Goal: Transaction & Acquisition: Purchase product/service

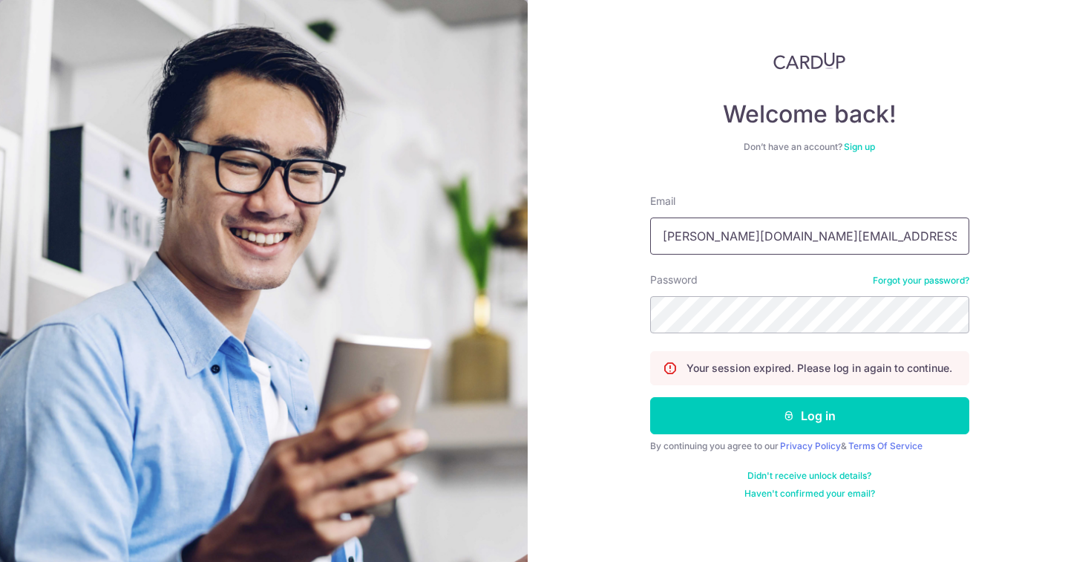
type input "[PERSON_NAME][DOMAIN_NAME][EMAIL_ADDRESS][PERSON_NAME][DOMAIN_NAME]"
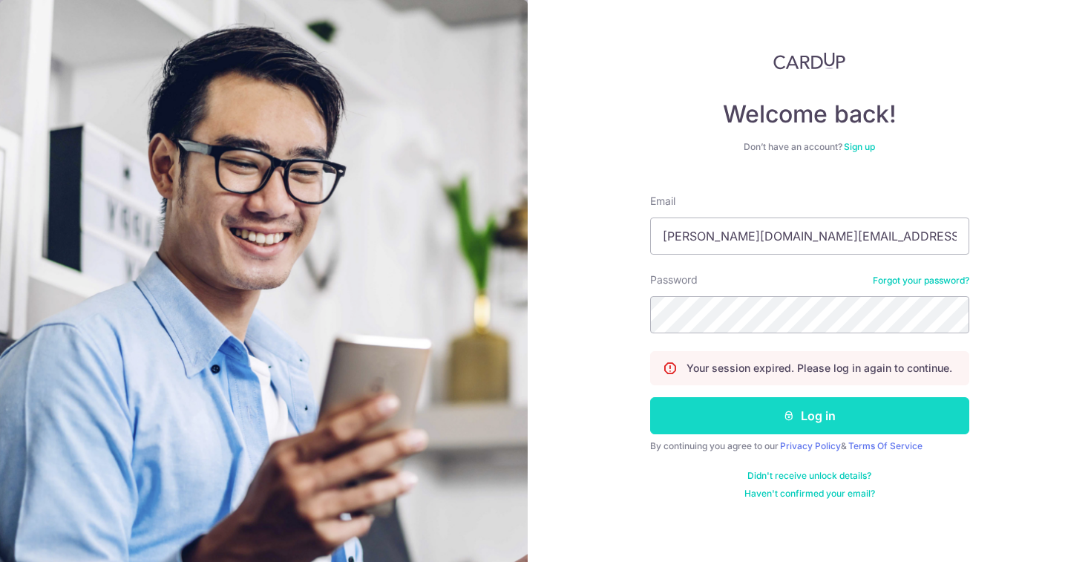
click at [764, 433] on button "Log in" at bounding box center [809, 415] width 319 height 37
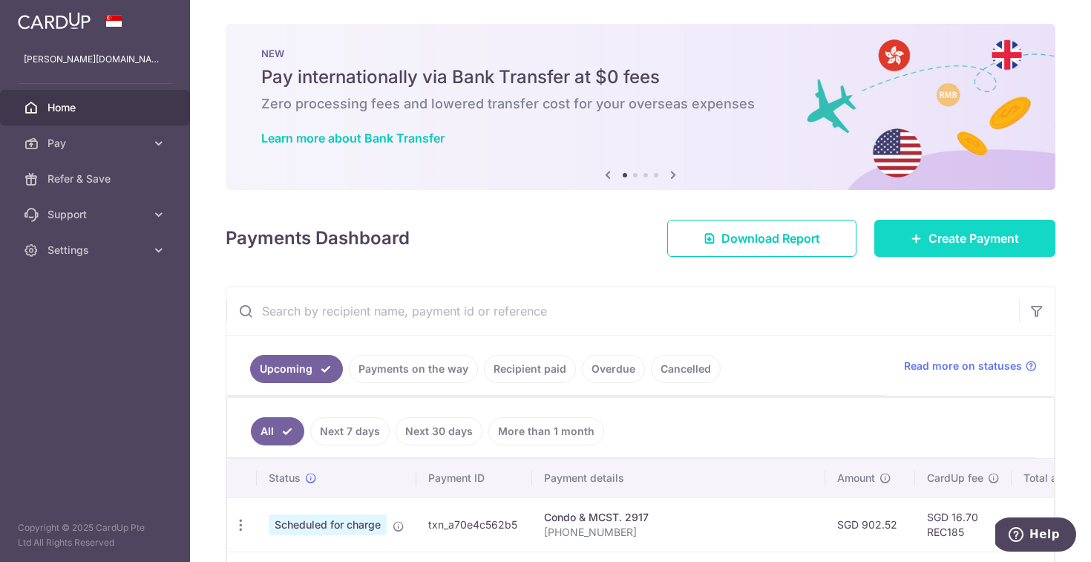
click at [997, 241] on span "Create Payment" at bounding box center [974, 238] width 91 height 18
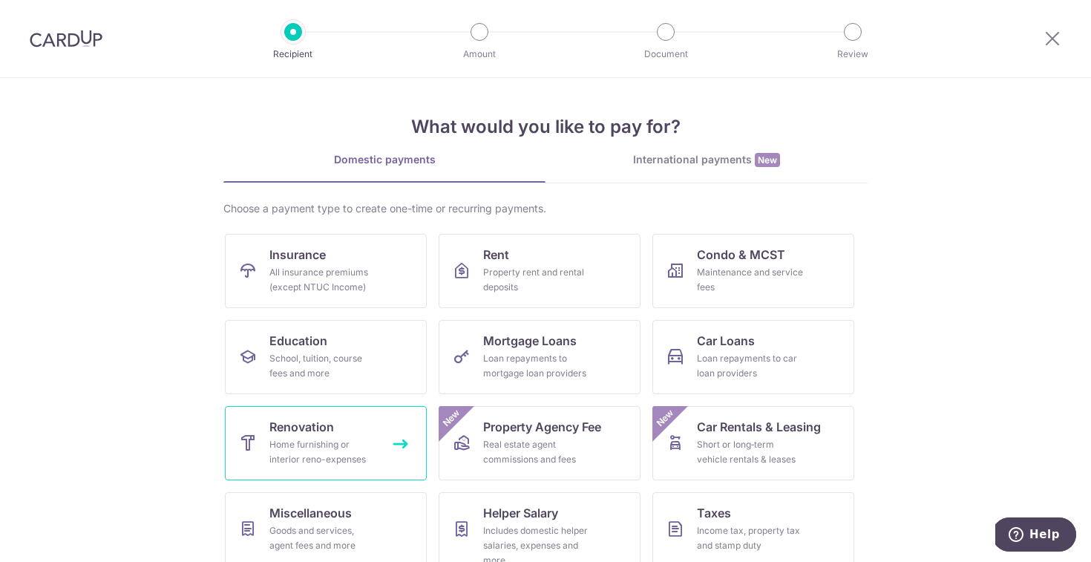
click at [327, 428] on span "Renovation" at bounding box center [301, 427] width 65 height 18
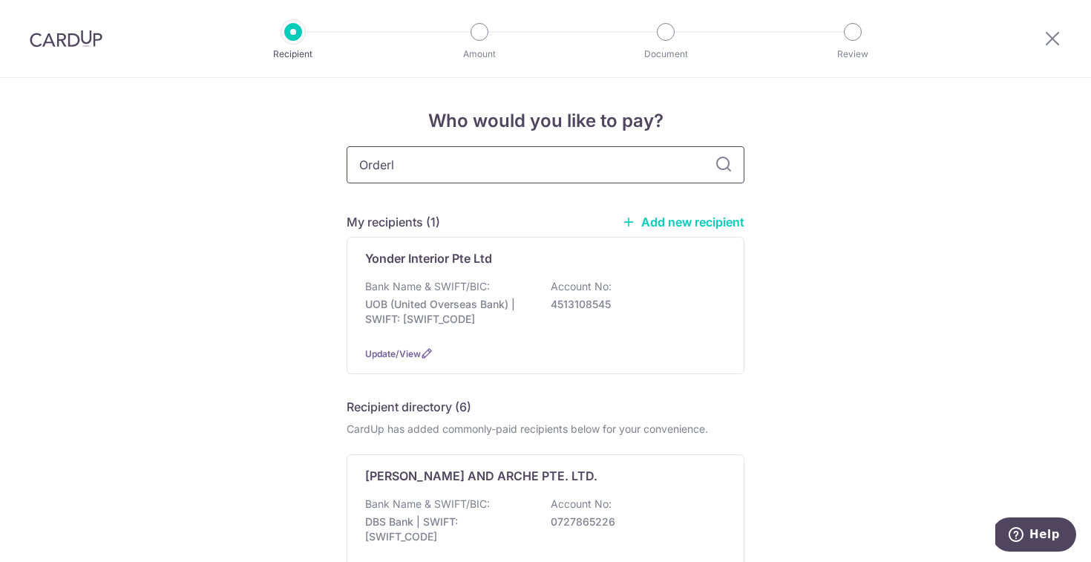
type input "Orderly"
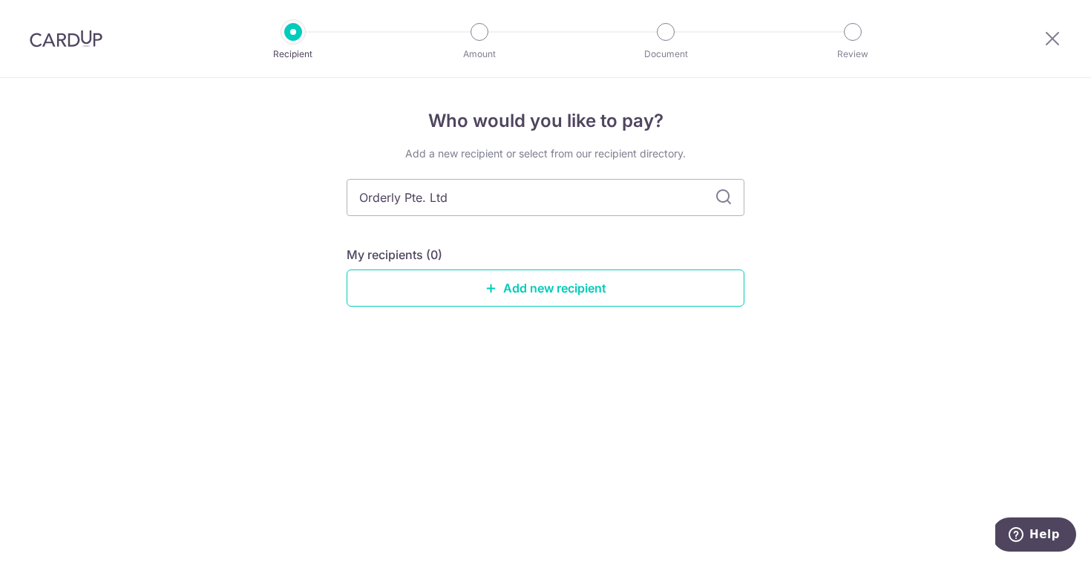
type input "Orderly Pte. Ltd."
click at [464, 285] on link "Add new recipient" at bounding box center [546, 287] width 398 height 37
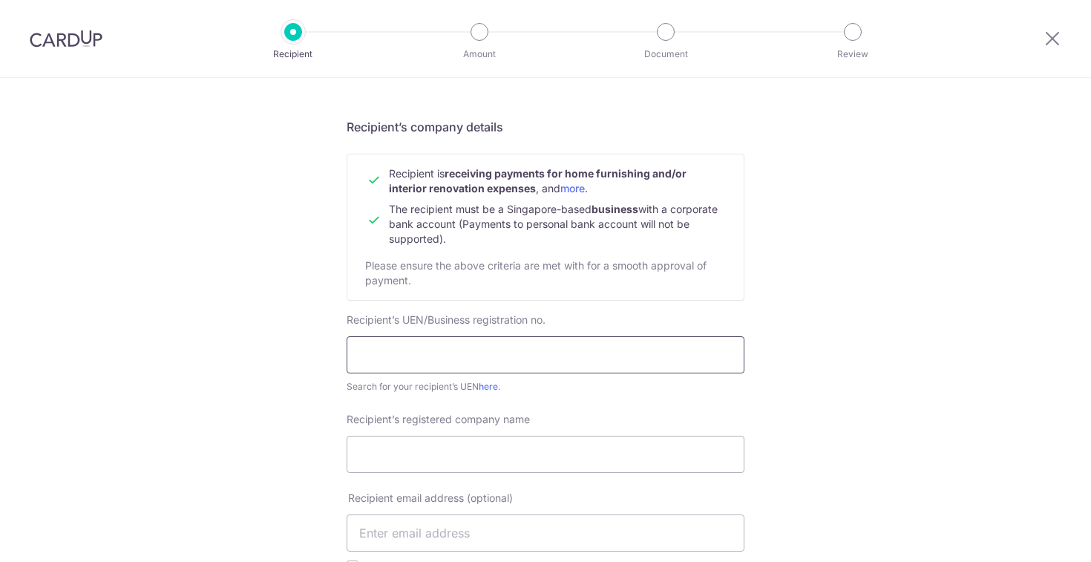
scroll to position [99, 0]
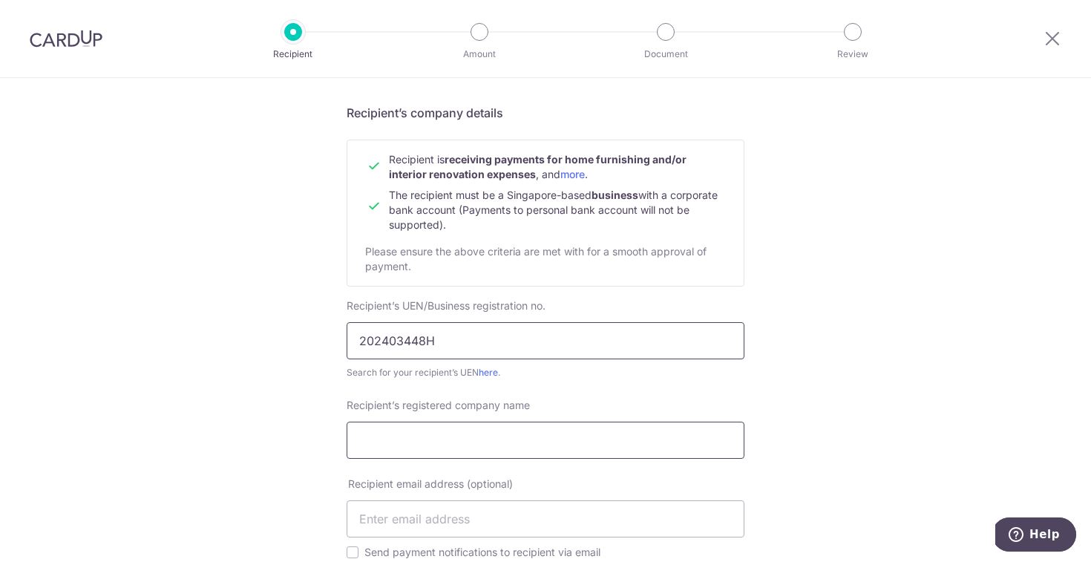
type input "202403448H"
type input "Orderly Pte. Ltd."
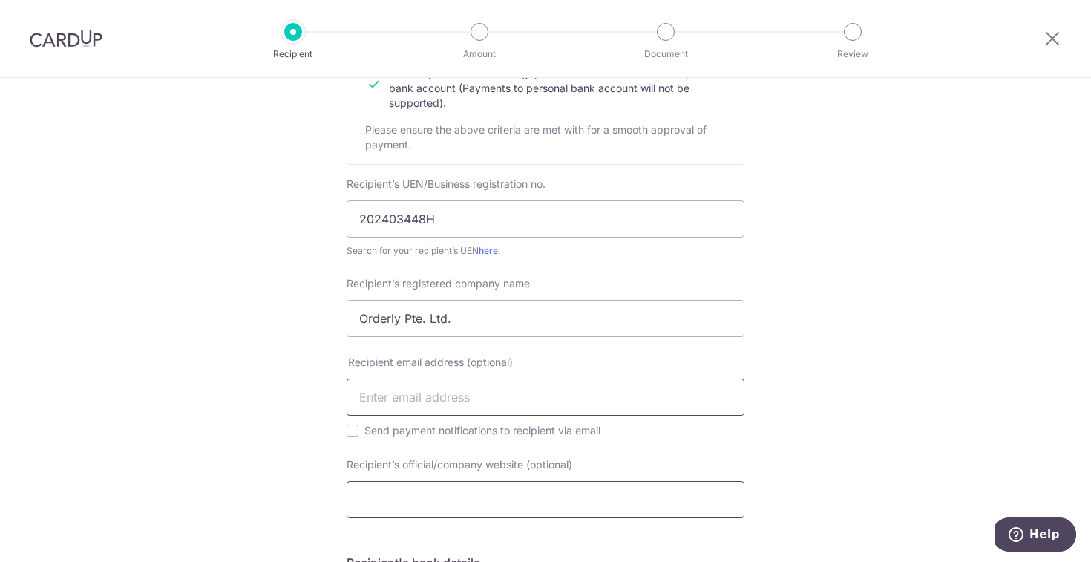
scroll to position [222, 0]
paste input "hello@orderly.sg"
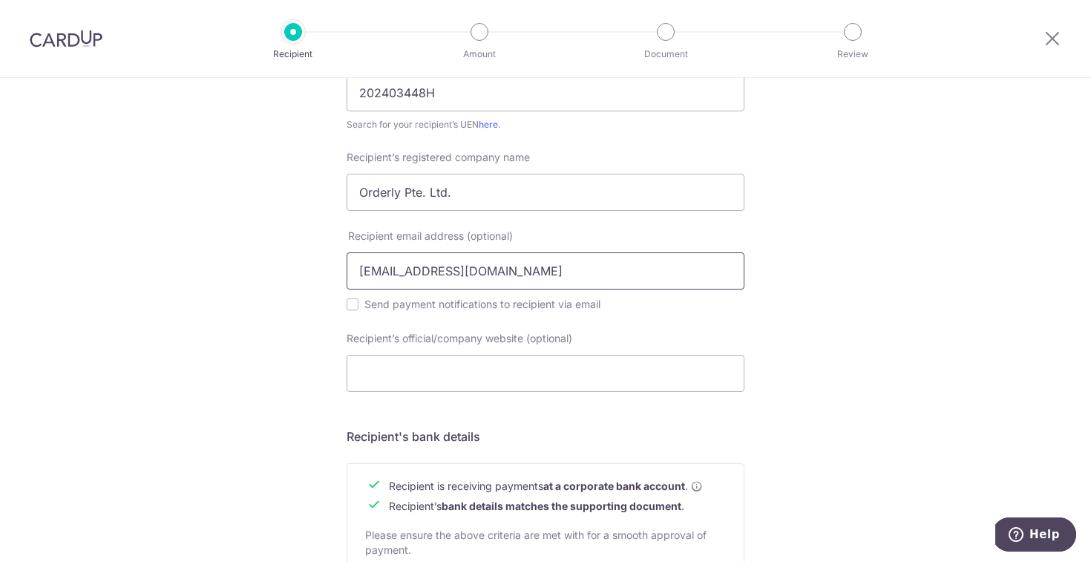
scroll to position [379, 0]
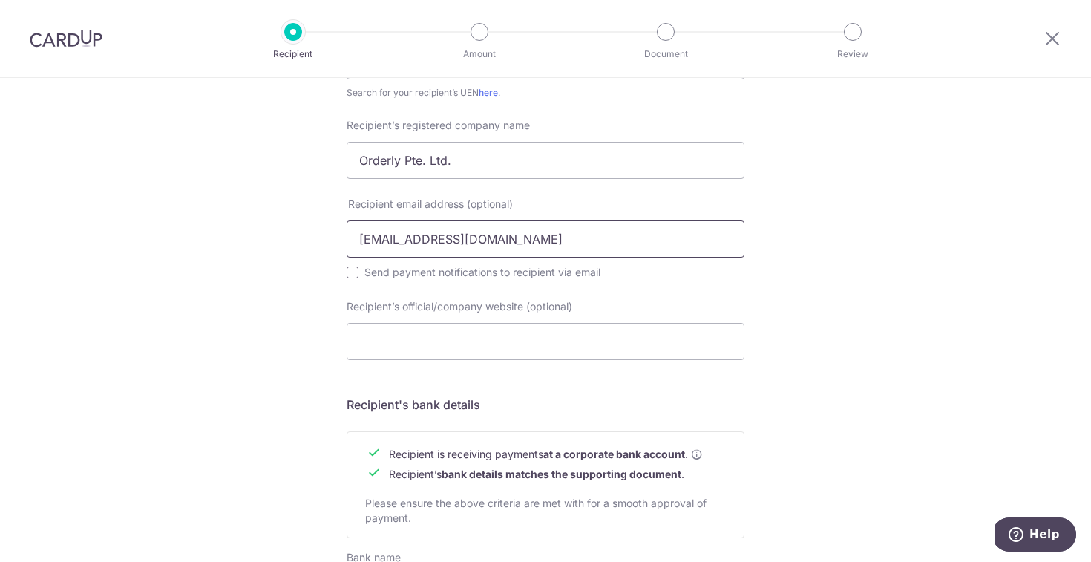
type input "hello@orderly.sg"
click at [351, 272] on input "Send payment notifications to recipient via email" at bounding box center [353, 272] width 12 height 12
checkbox input "true"
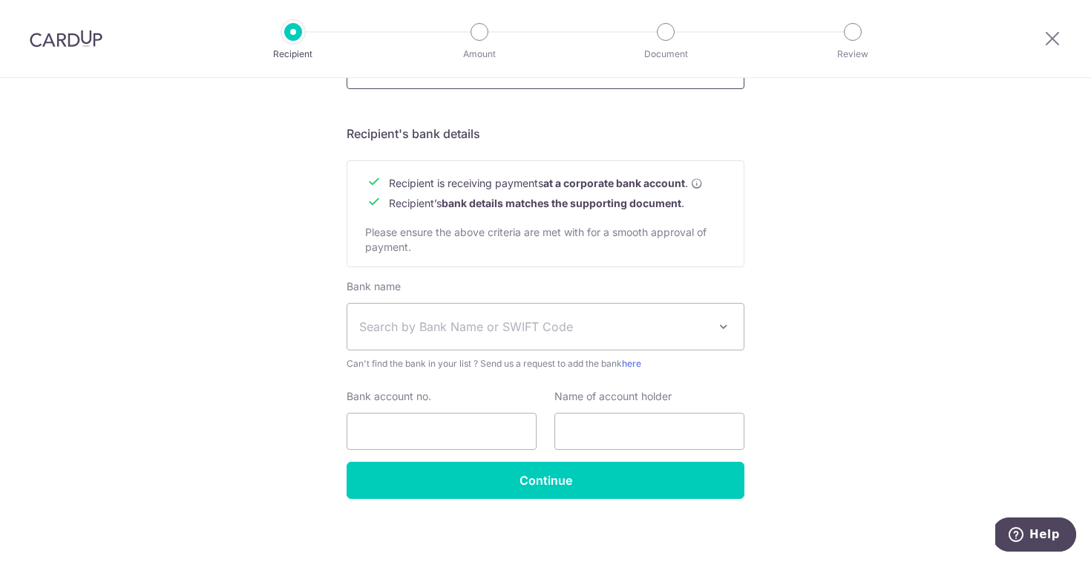
scroll to position [652, 0]
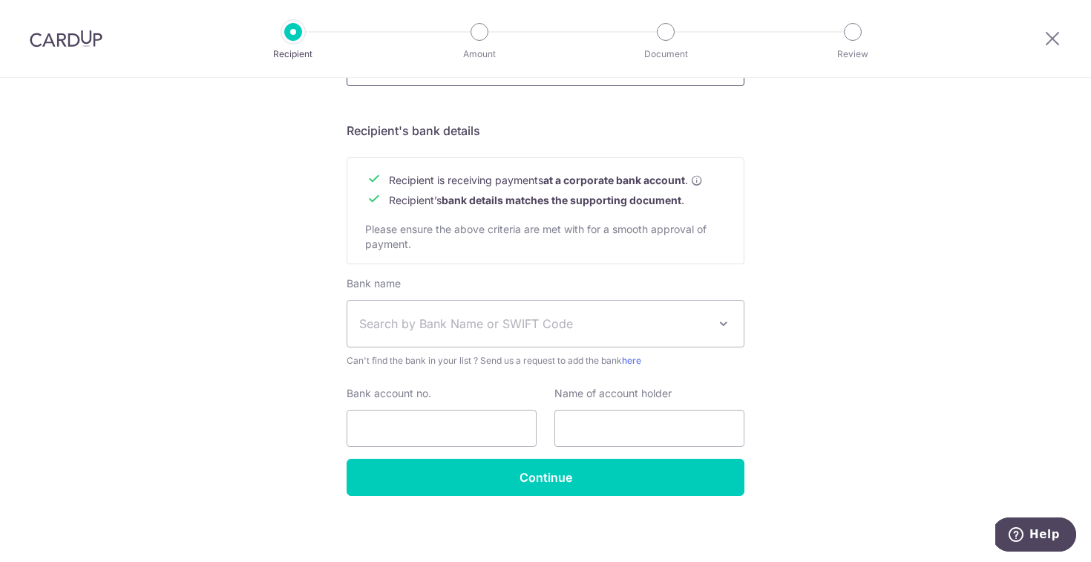
type input "www.orderly.sg"
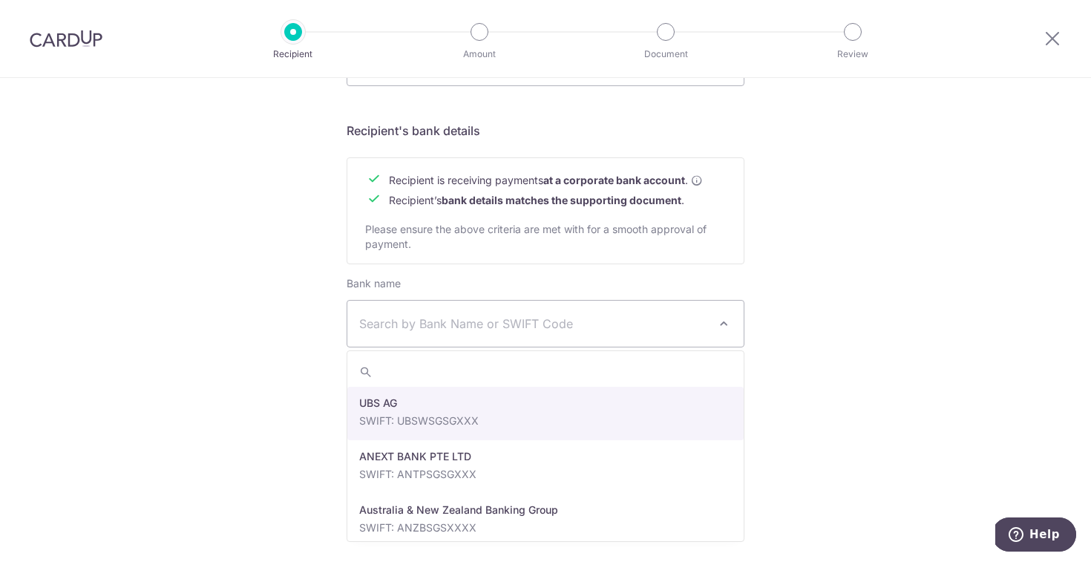
click at [500, 327] on span "Search by Bank Name or SWIFT Code" at bounding box center [533, 324] width 349 height 18
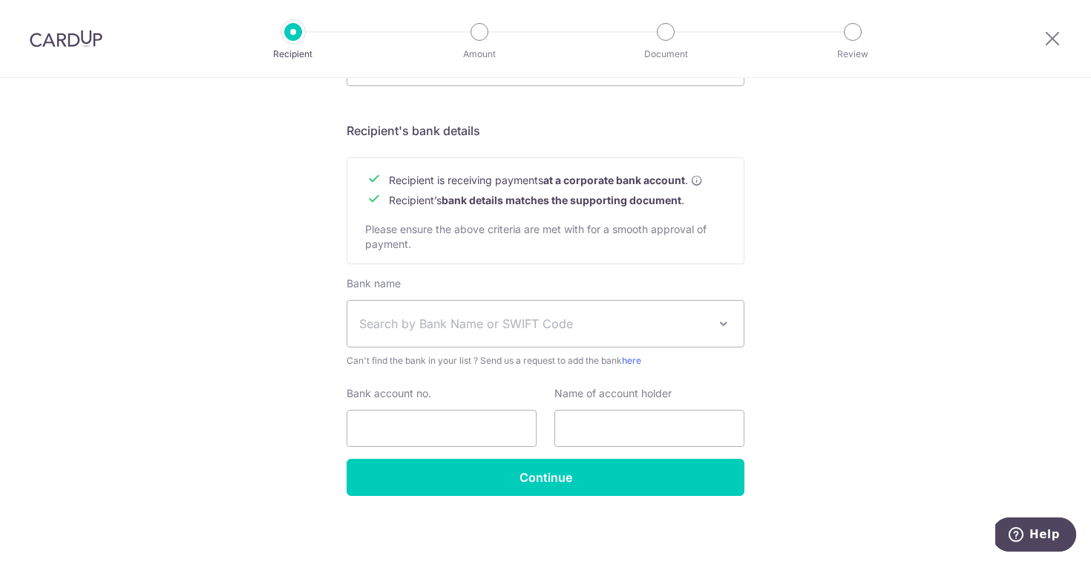
click at [656, 324] on span "Search by Bank Name or SWIFT Code" at bounding box center [533, 324] width 349 height 18
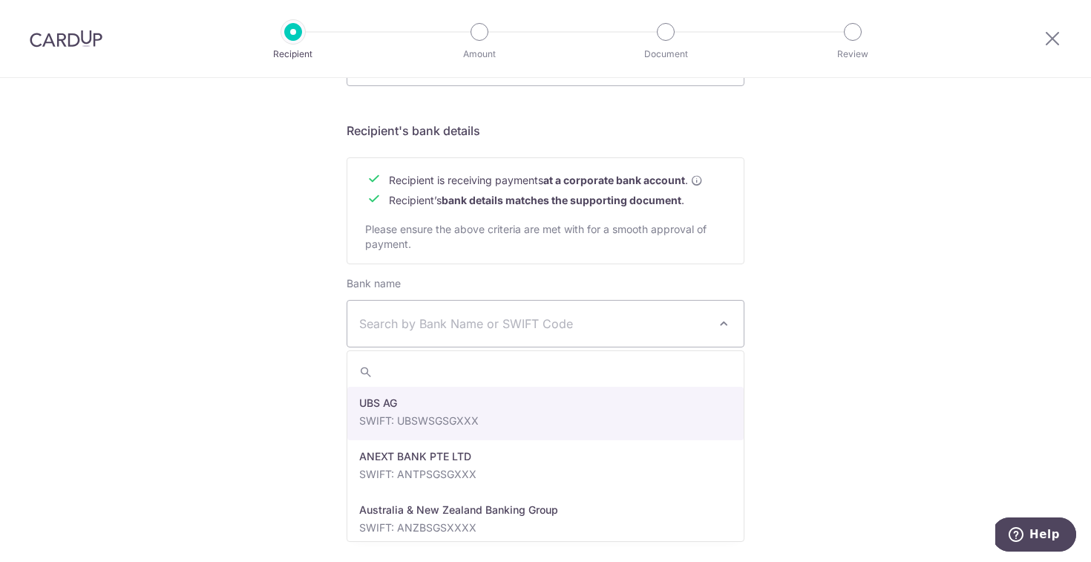
click at [656, 324] on span "Search by Bank Name or SWIFT Code" at bounding box center [533, 324] width 349 height 18
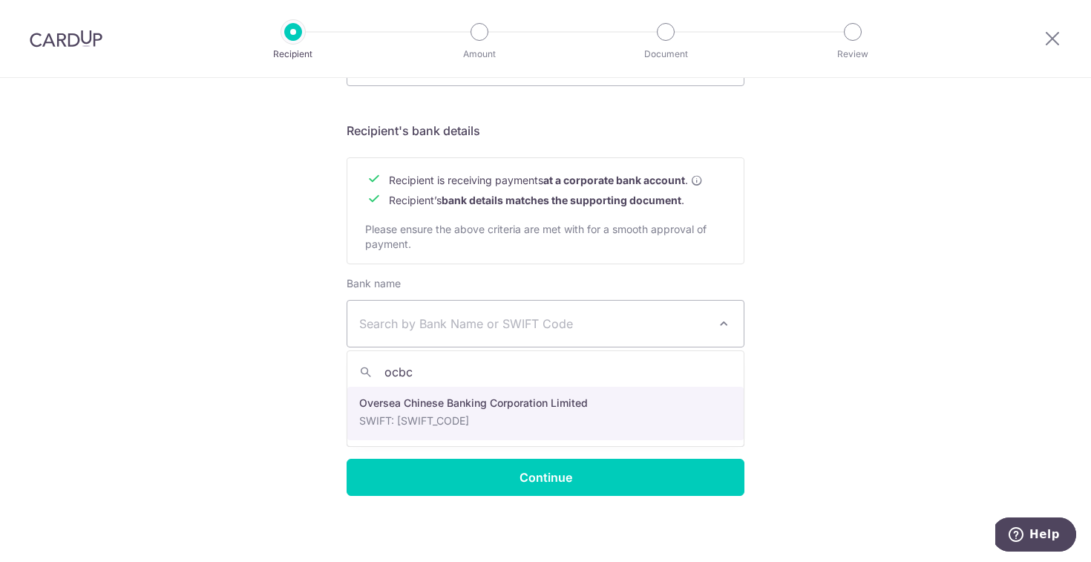
type input "ocbc"
select select "12"
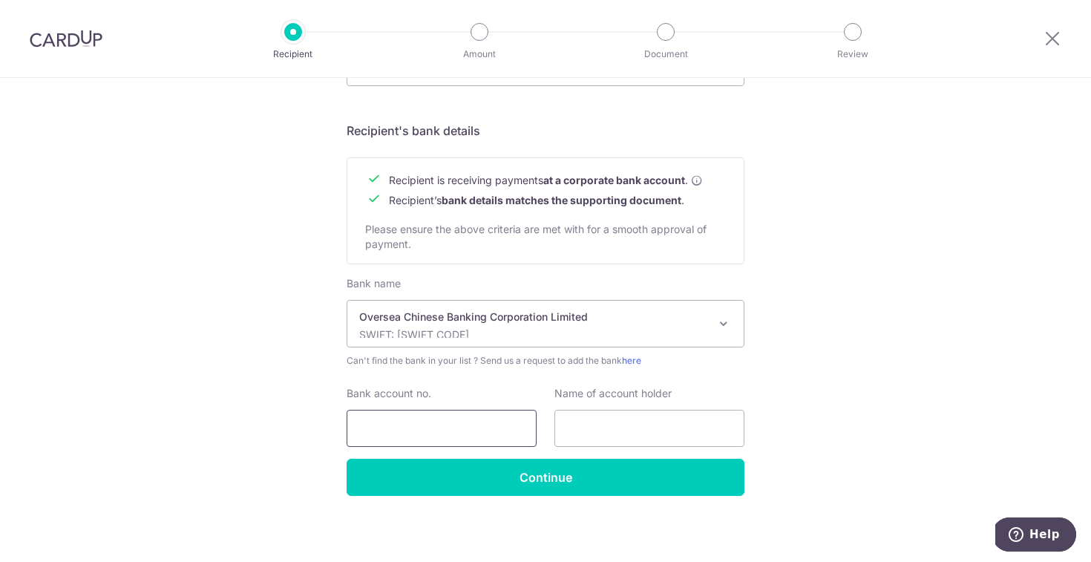
click at [452, 430] on input "Bank account no." at bounding box center [442, 428] width 190 height 37
type input "596196394001"
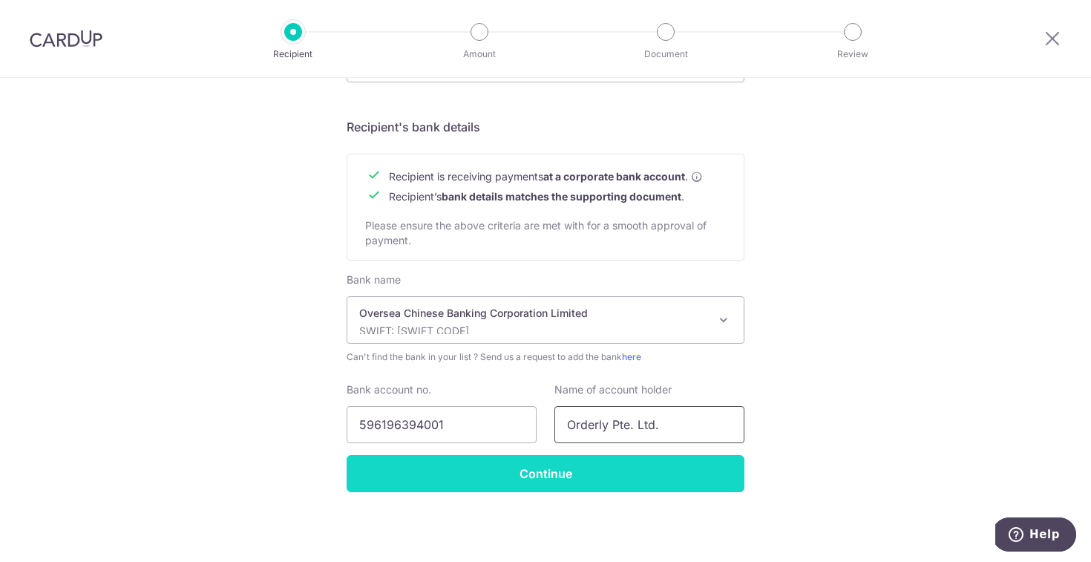
scroll to position [656, 0]
type input "Orderly Pte. Ltd."
click at [442, 472] on input "Continue" at bounding box center [546, 473] width 398 height 37
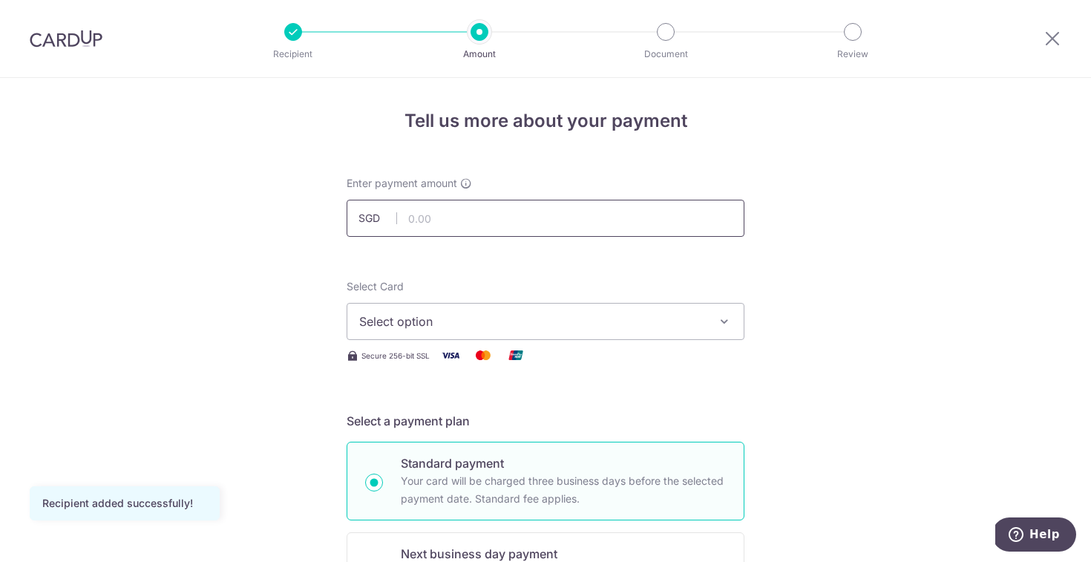
click at [458, 216] on input "text" at bounding box center [546, 218] width 398 height 37
type input "772.50"
click at [577, 337] on button "Select option" at bounding box center [546, 321] width 398 height 37
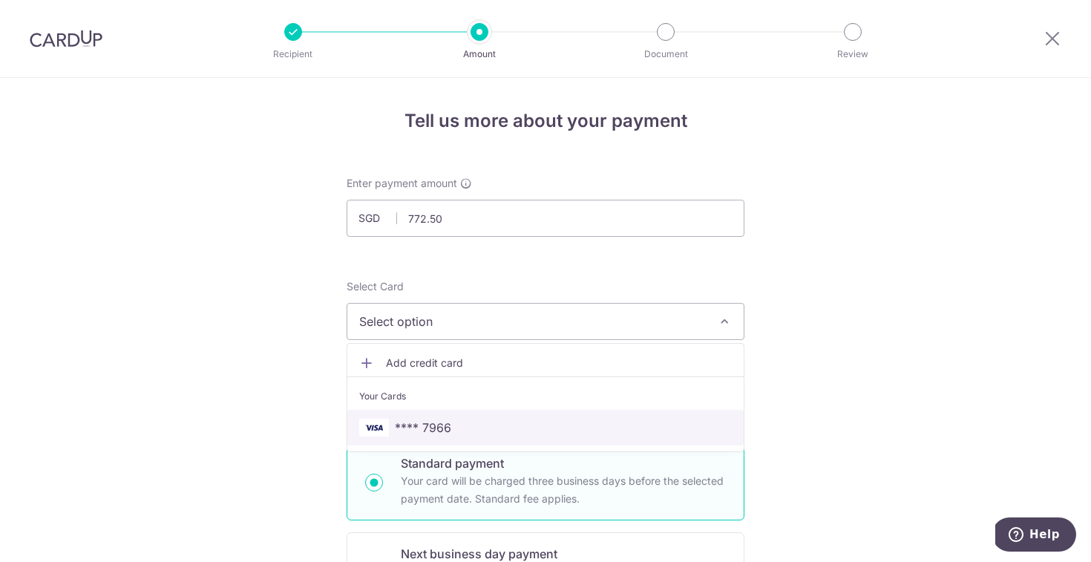
click at [517, 428] on span "**** 7966" at bounding box center [545, 428] width 373 height 18
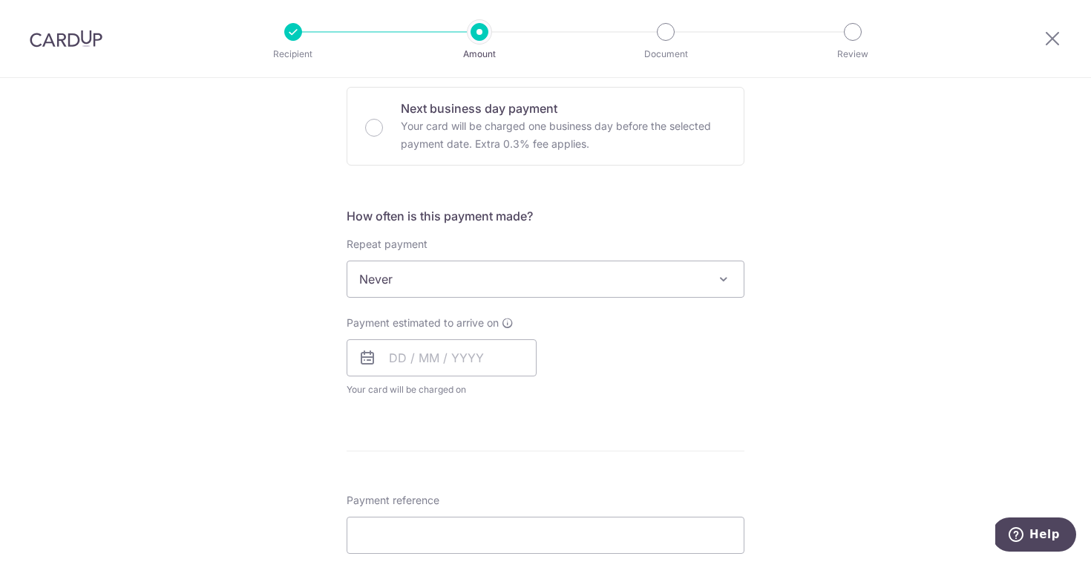
scroll to position [457, 0]
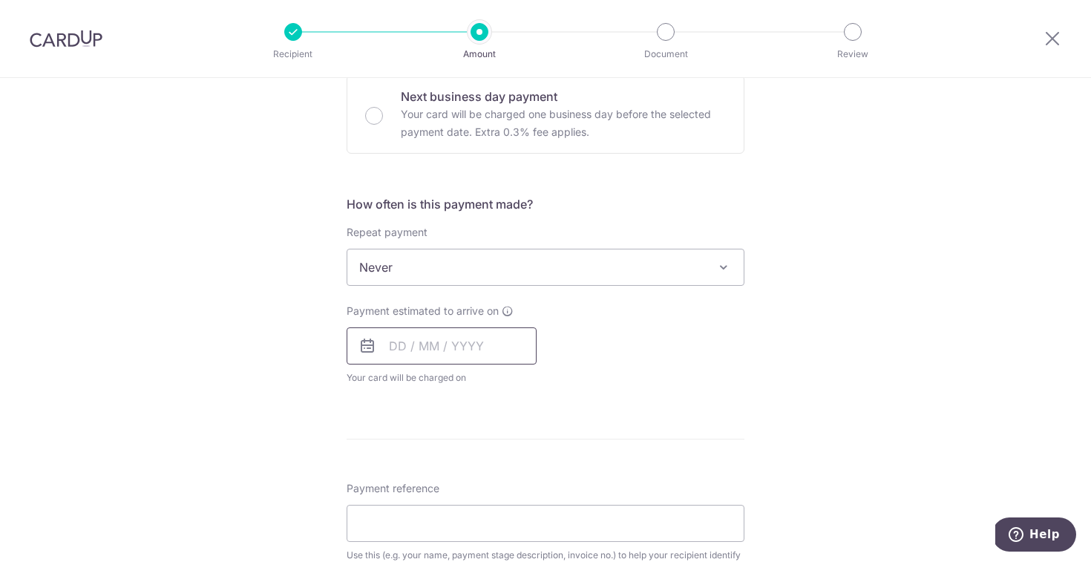
click at [410, 349] on input "text" at bounding box center [442, 345] width 190 height 37
click at [436, 534] on link "21" at bounding box center [437, 540] width 24 height 24
type input "21/10/2025"
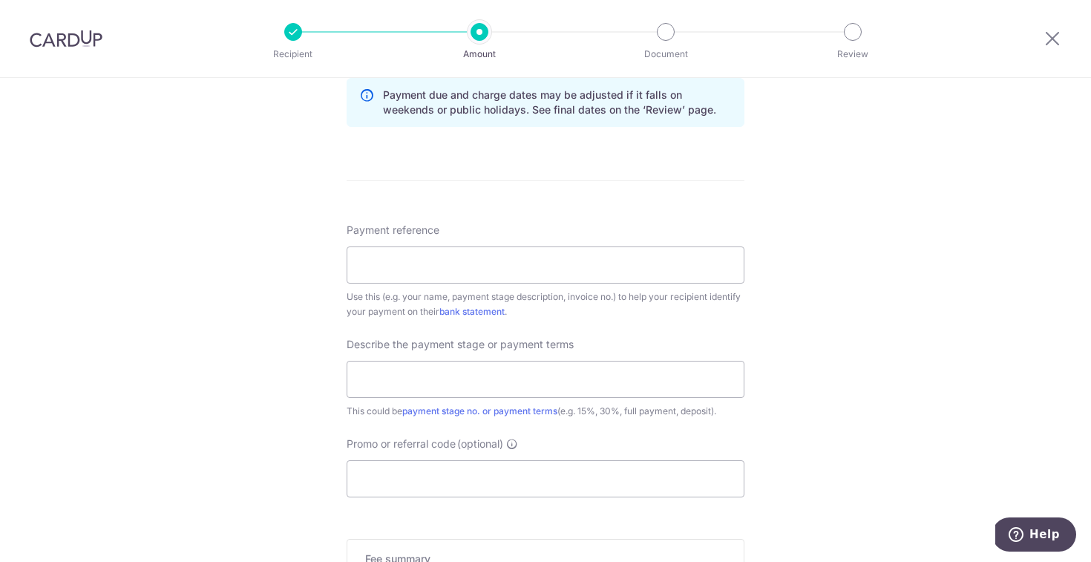
scroll to position [805, 0]
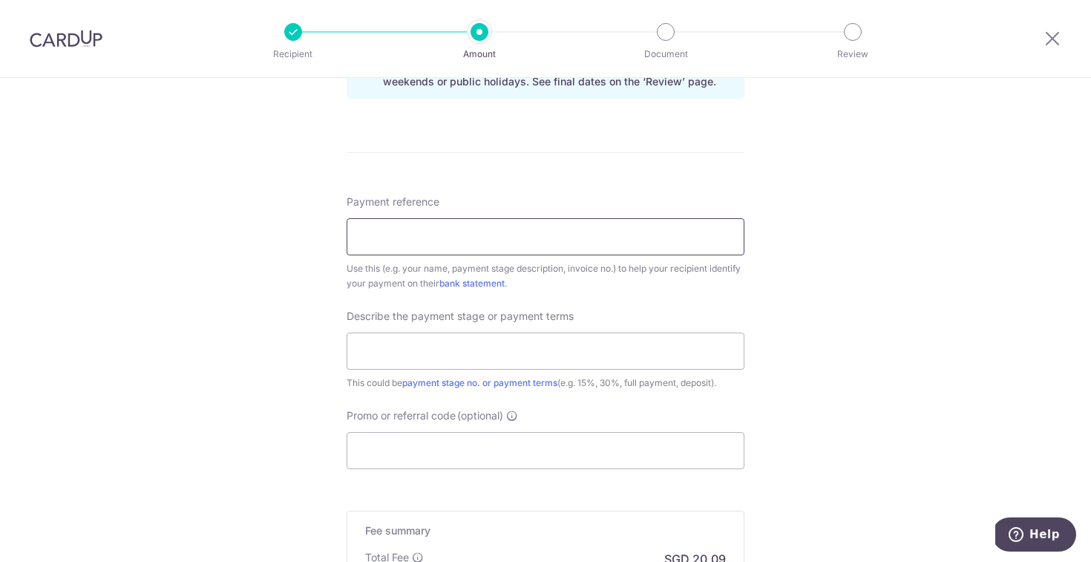
click at [598, 235] on input "Payment reference" at bounding box center [546, 236] width 398 height 37
click at [421, 241] on input "INV-0429 MINGLI01" at bounding box center [546, 236] width 398 height 37
type input "INV-0429 MINGLI01"
click at [520, 364] on input "text" at bounding box center [546, 351] width 398 height 37
type input "D"
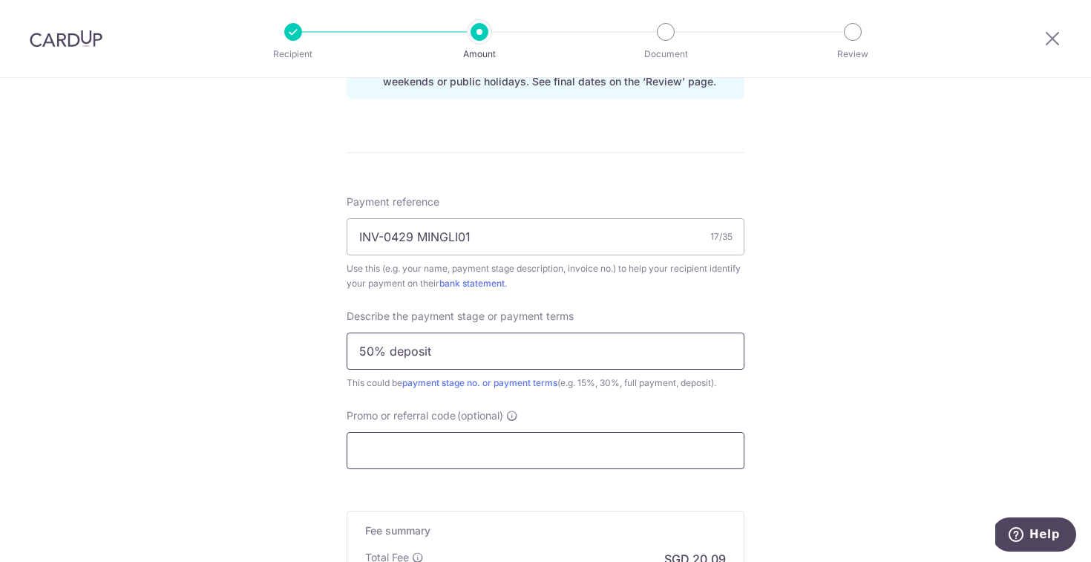
type input "50% deposit"
click at [494, 453] on input "Promo or referral code (optional)" at bounding box center [546, 450] width 398 height 37
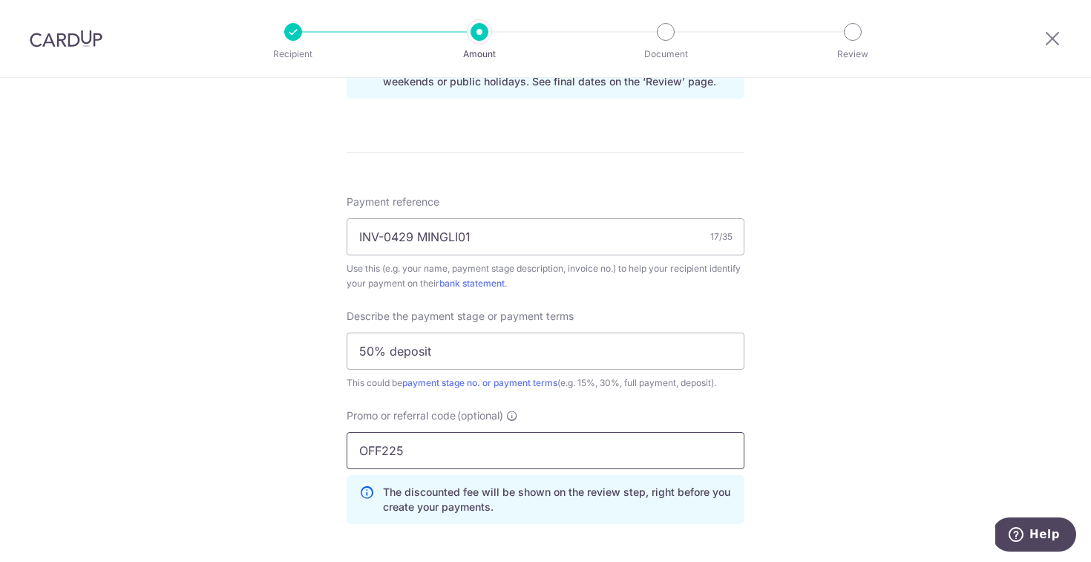
drag, startPoint x: 428, startPoint y: 452, endPoint x: 277, endPoint y: 451, distance: 151.4
click at [277, 451] on div "Tell us more about your payment Enter payment amount SGD 772.50 772.50 Recipien…" at bounding box center [545, 58] width 1091 height 1570
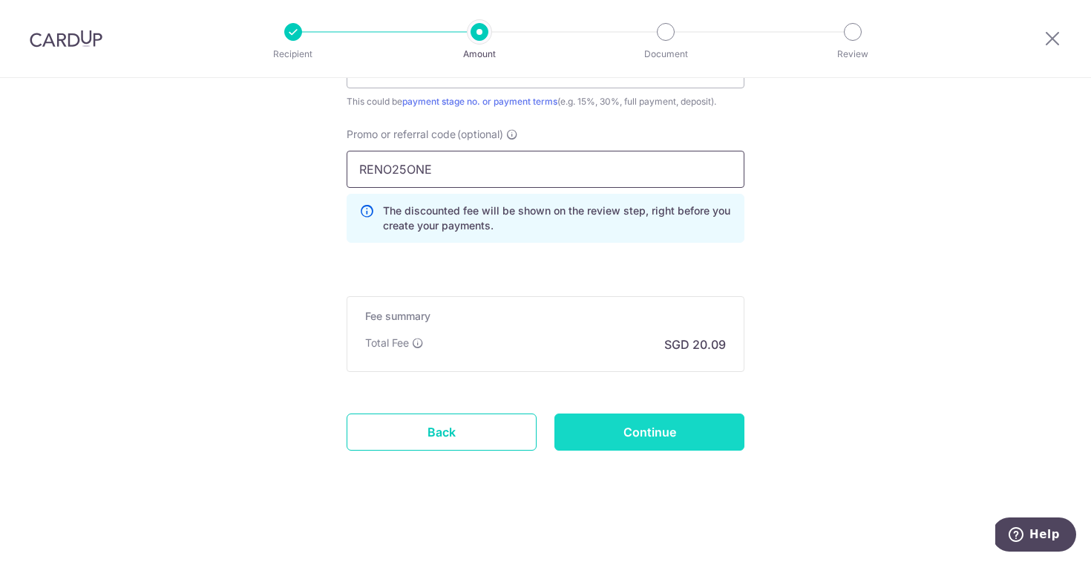
scroll to position [1086, 0]
type input "RENO25ONE"
click at [635, 426] on input "Continue" at bounding box center [649, 431] width 190 height 37
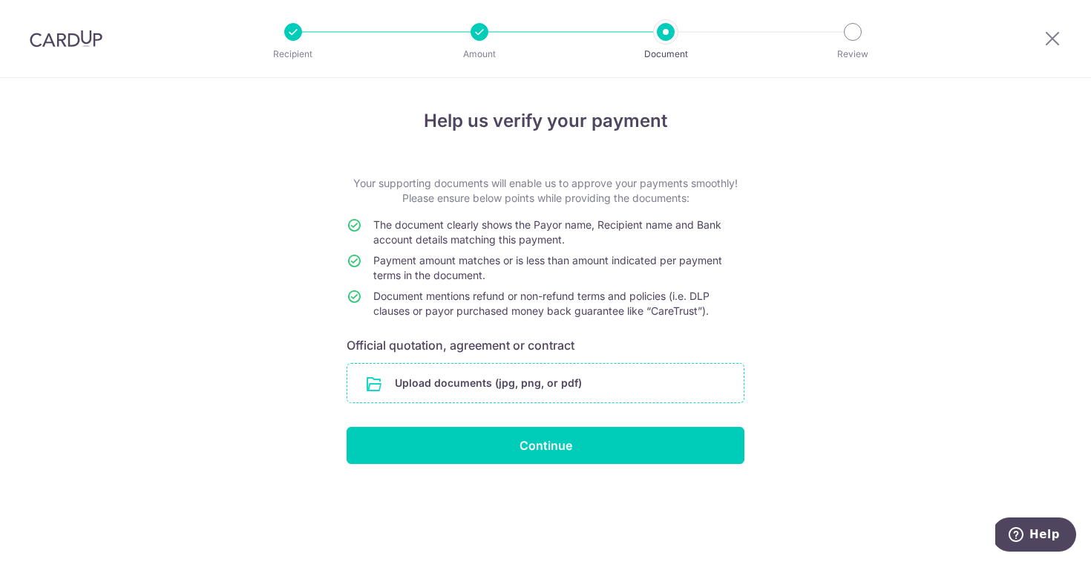
click at [554, 385] on input "file" at bounding box center [545, 383] width 396 height 39
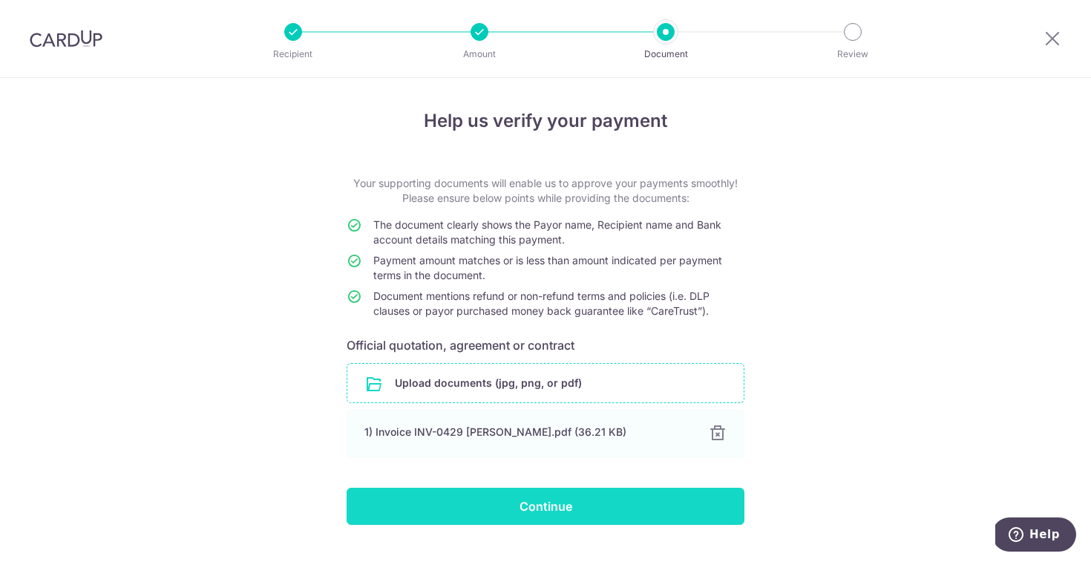
click at [639, 503] on input "Continue" at bounding box center [546, 506] width 398 height 37
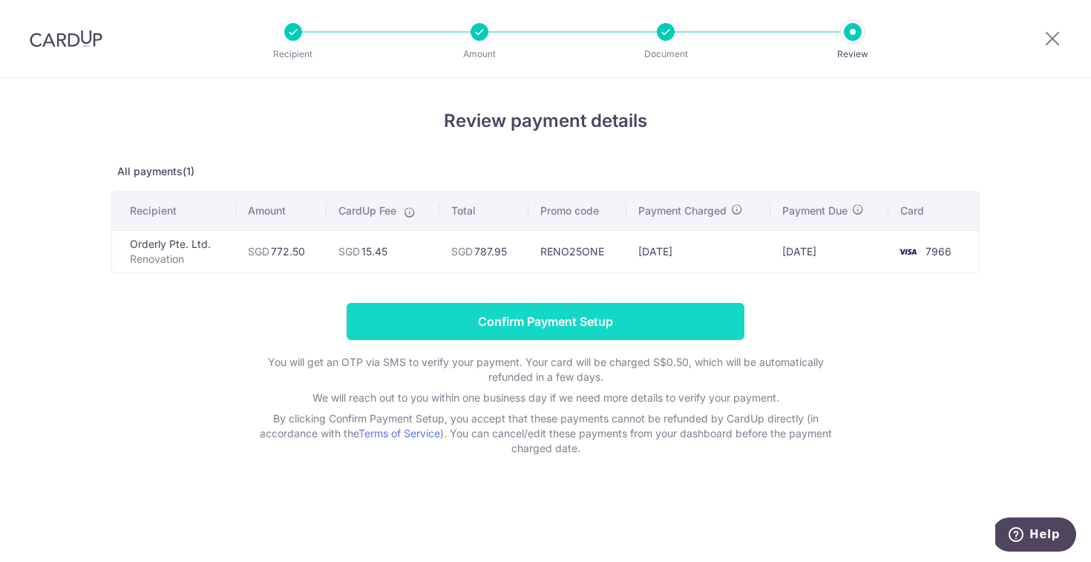
click at [500, 320] on input "Confirm Payment Setup" at bounding box center [546, 321] width 398 height 37
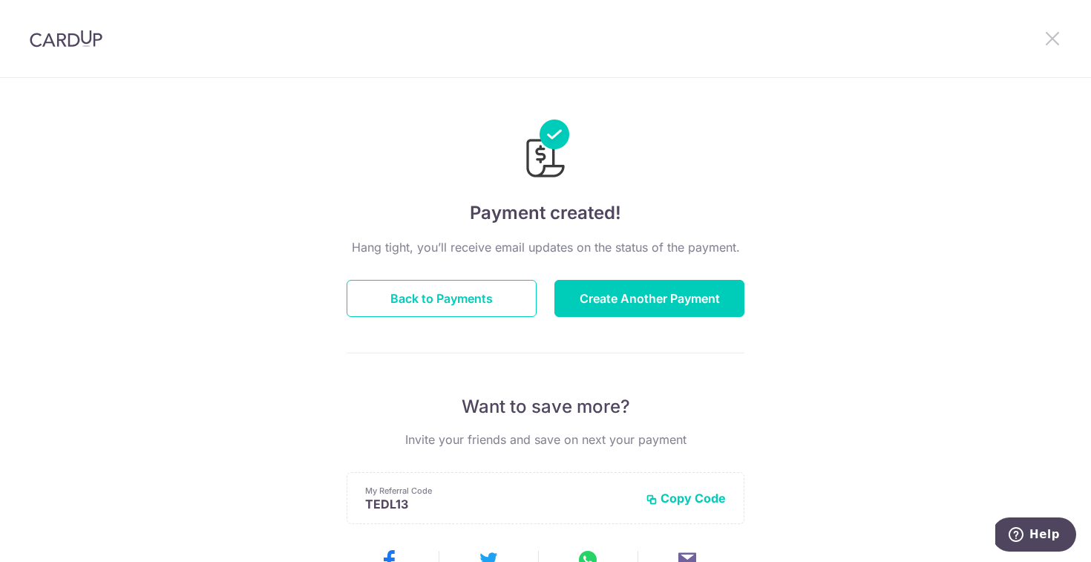
click at [1046, 39] on icon at bounding box center [1053, 38] width 18 height 19
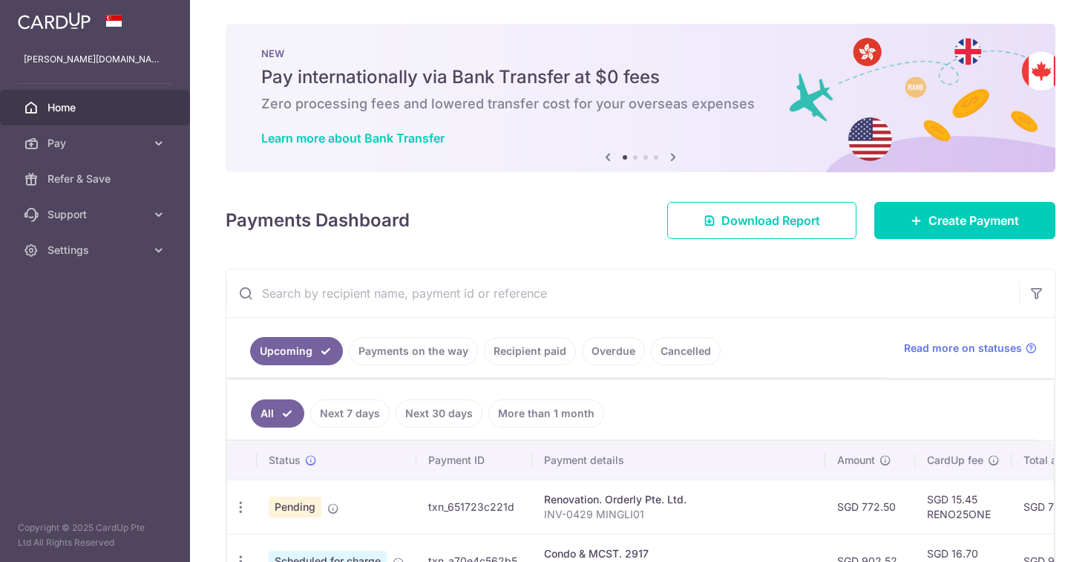
click at [1055, 39] on div "× Pause Schedule Pause all future payments in this series Pause just this one p…" at bounding box center [640, 281] width 901 height 562
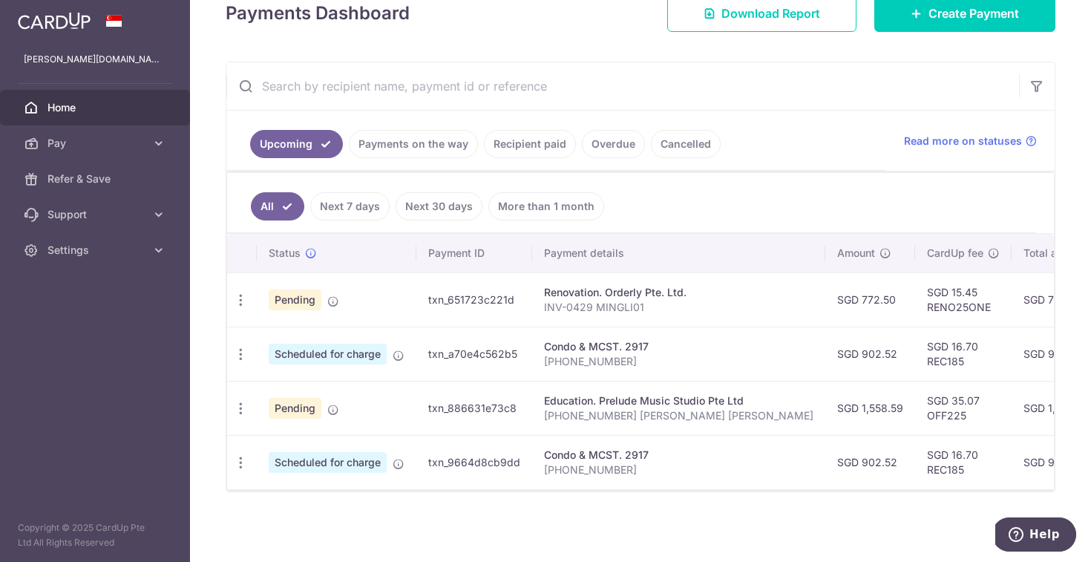
scroll to position [207, 0]
click at [601, 308] on p "INV-0429 MINGLI01" at bounding box center [678, 307] width 269 height 15
click at [246, 305] on icon "button" at bounding box center [241, 300] width 16 height 16
click at [546, 310] on p "INV-0429 MINGLI01" at bounding box center [678, 307] width 269 height 15
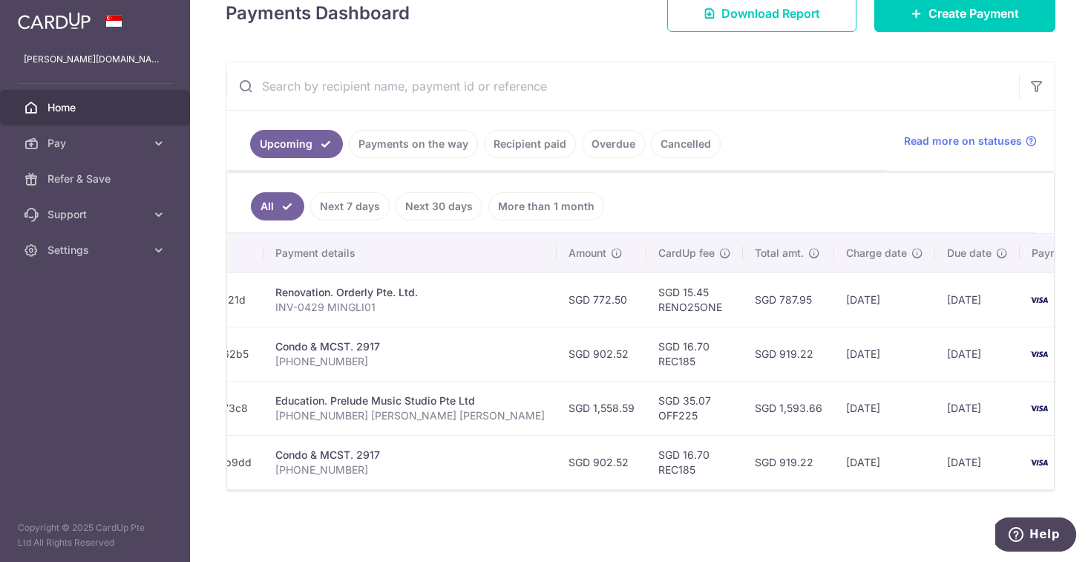
scroll to position [0, 268]
